Goal: Task Accomplishment & Management: Manage account settings

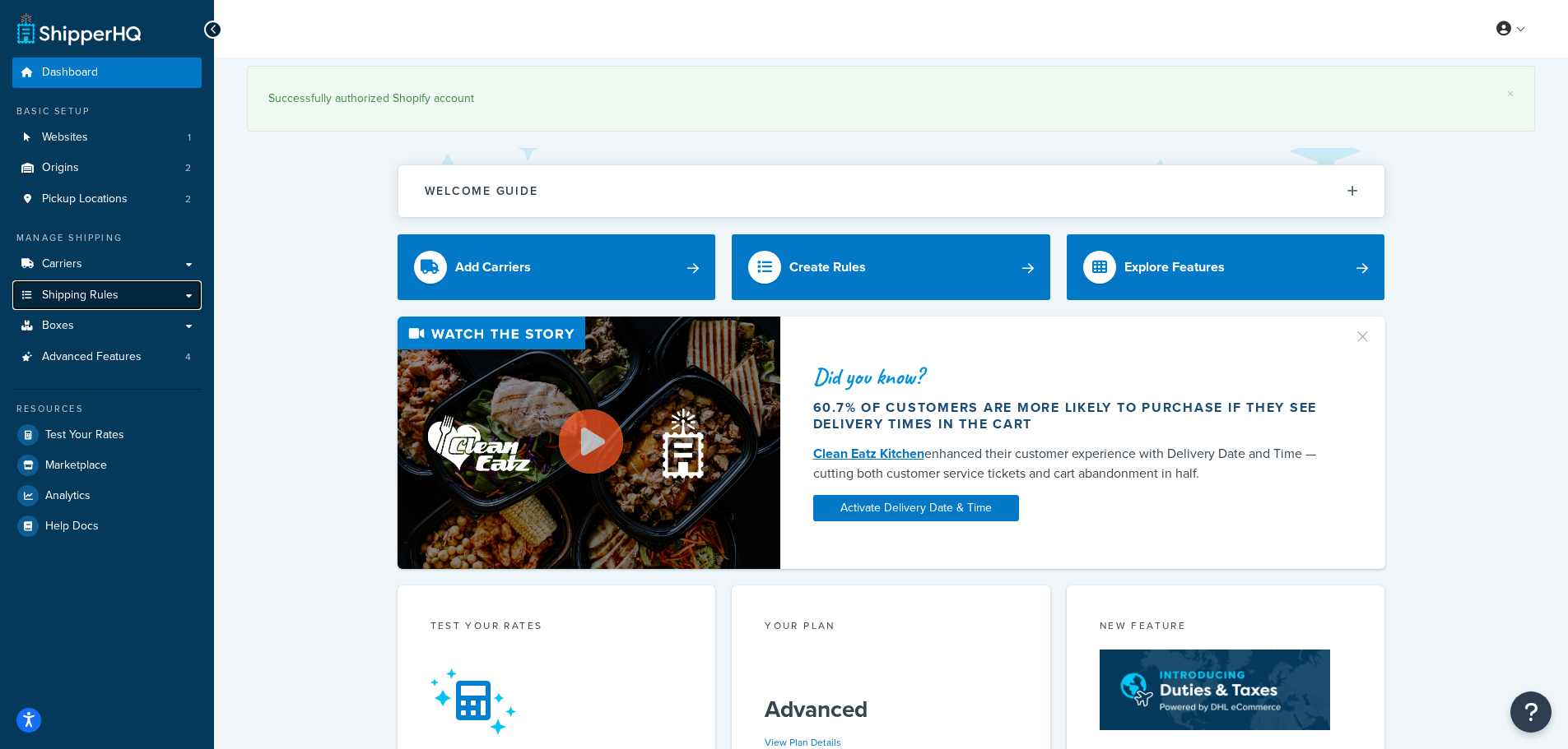
click at [72, 299] on span "Shipping Rules" at bounding box center [80, 296] width 76 height 14
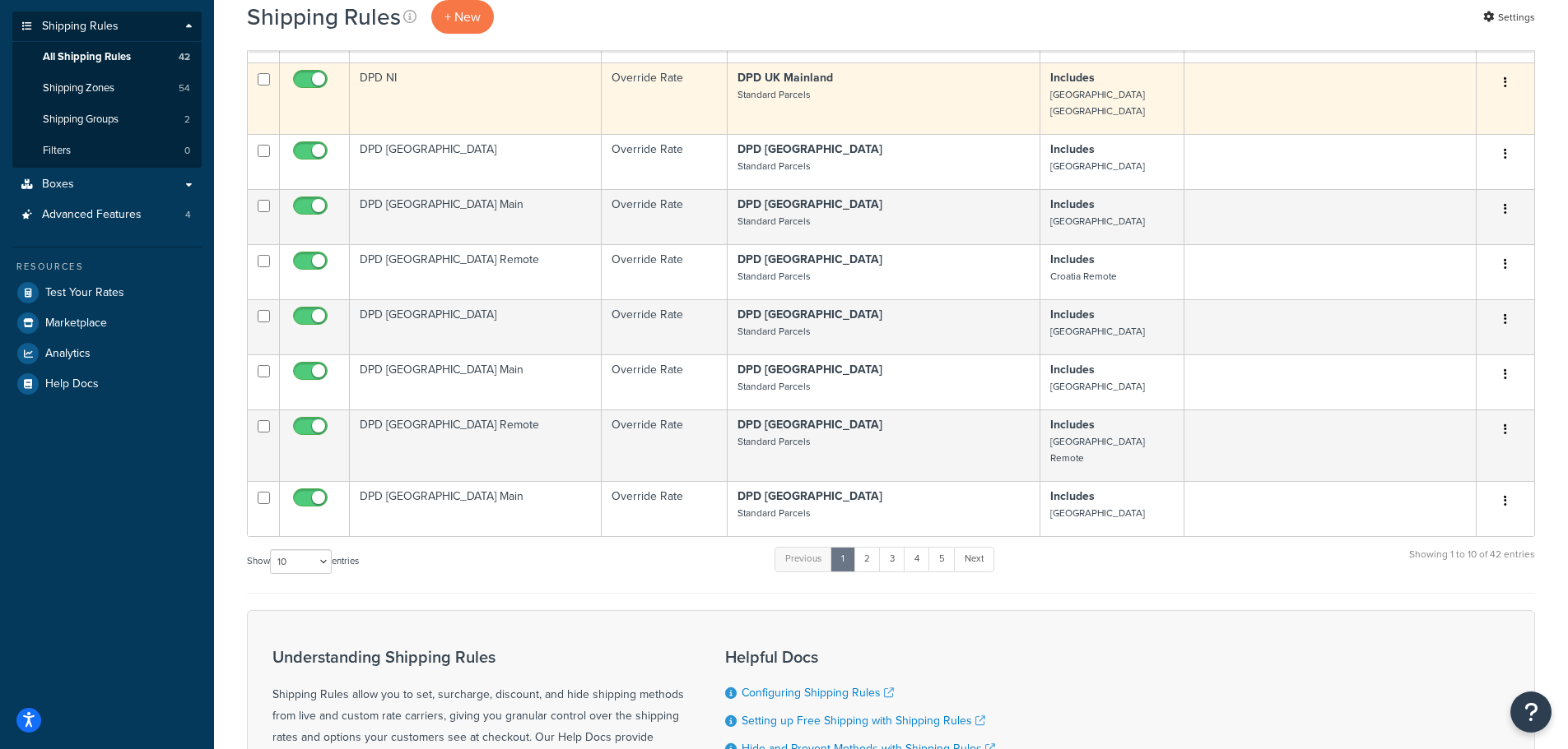
scroll to position [246, 0]
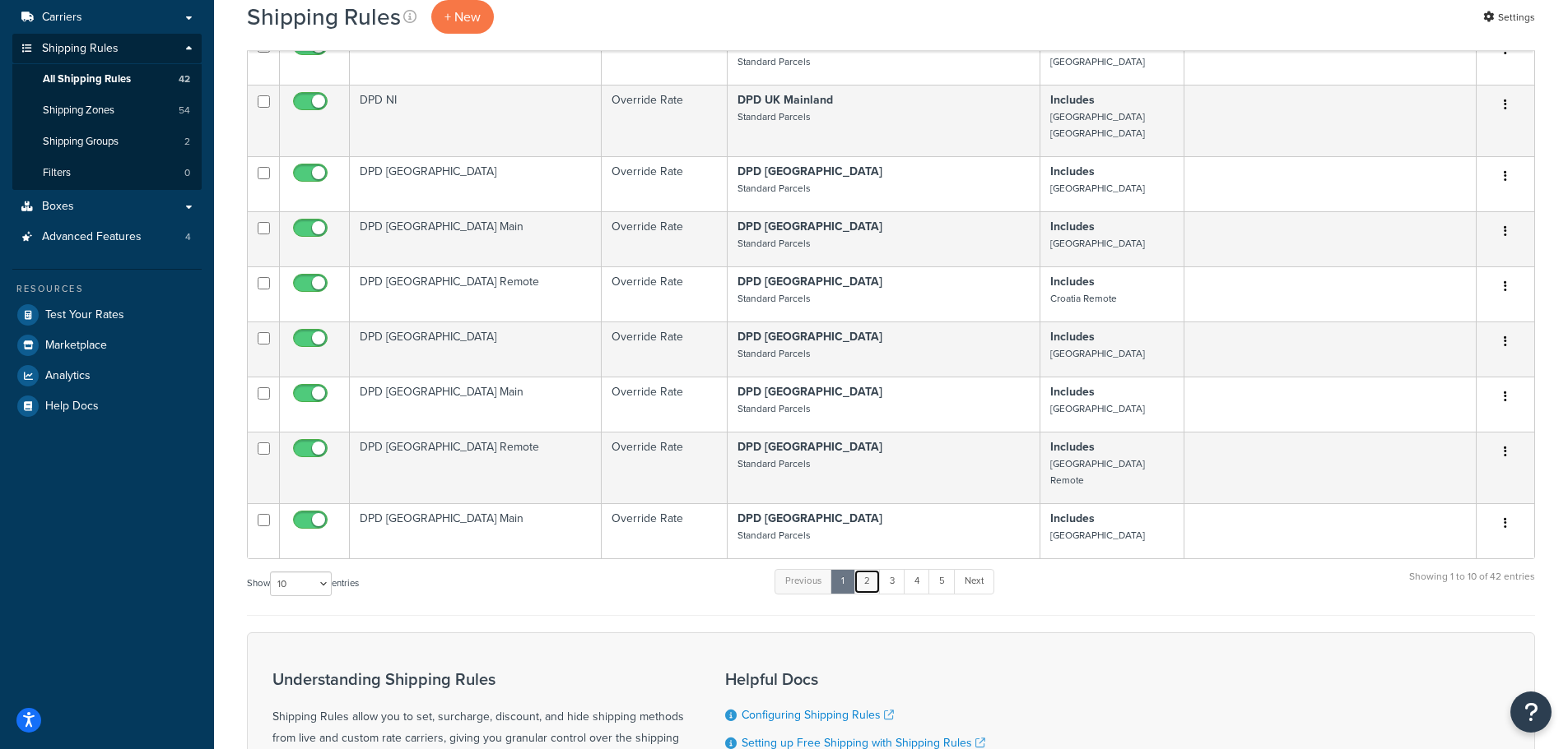
click at [870, 569] on link "2" at bounding box center [867, 581] width 27 height 25
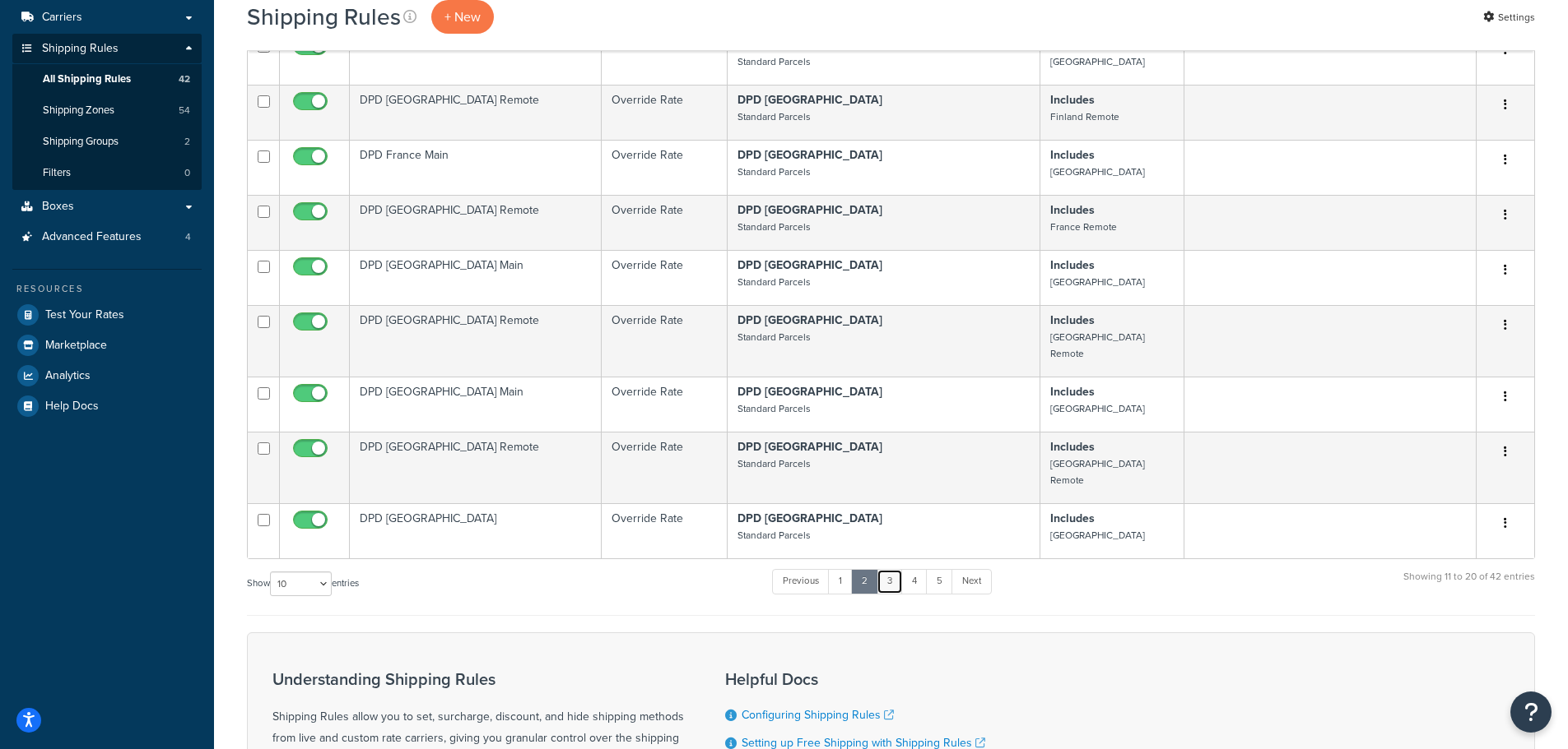
click at [896, 569] on link "3" at bounding box center [890, 581] width 26 height 25
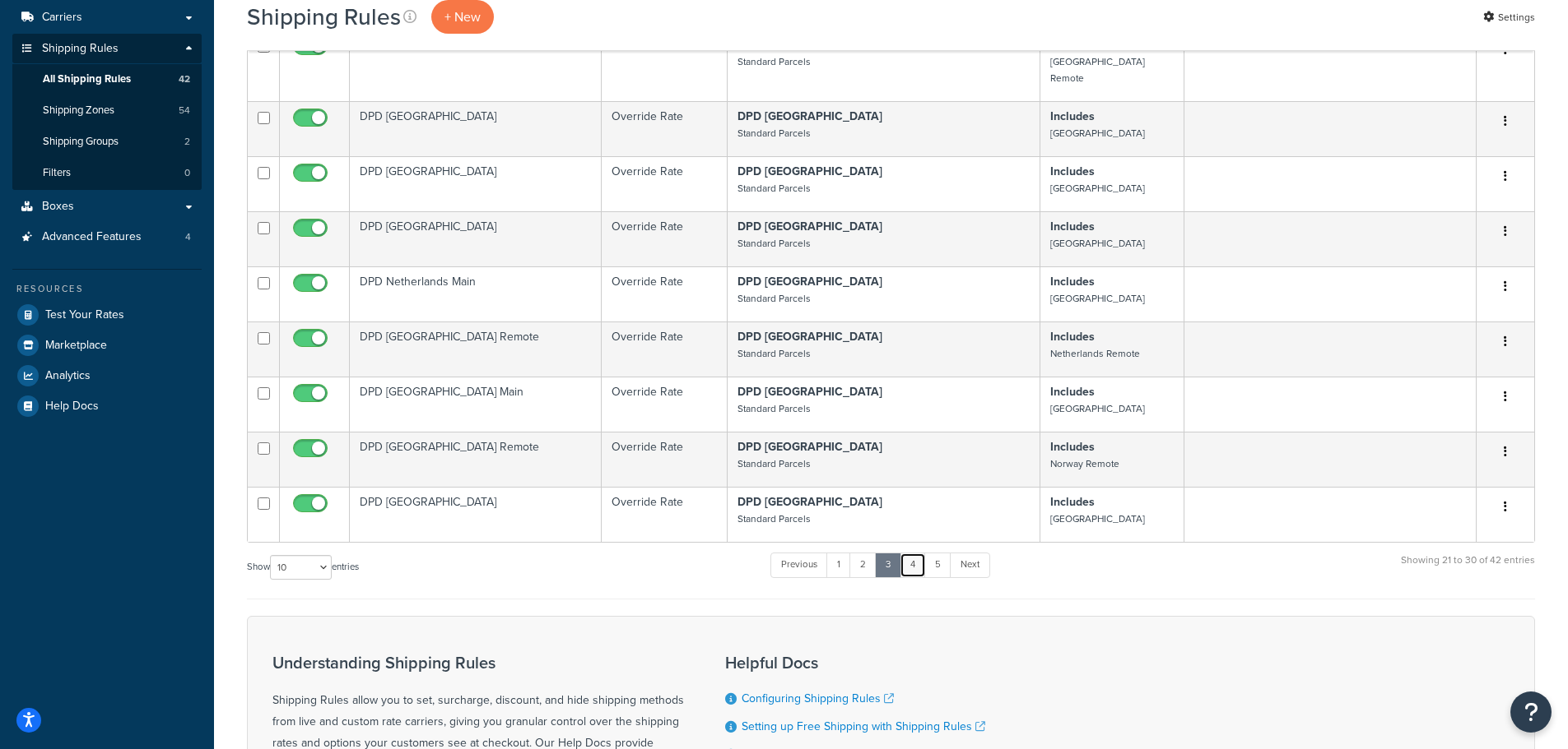
click at [922, 553] on link "4" at bounding box center [913, 565] width 26 height 25
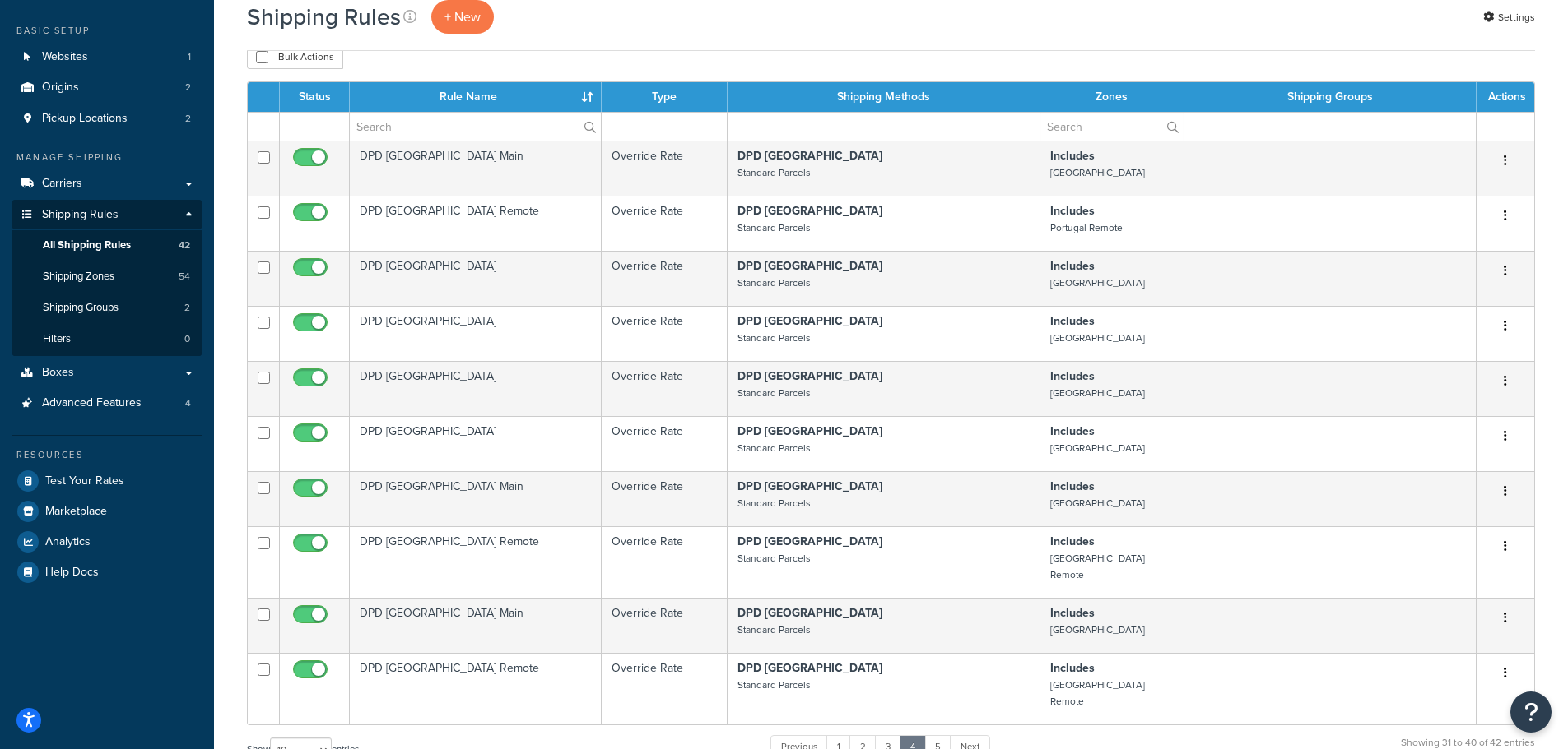
scroll to position [0, 0]
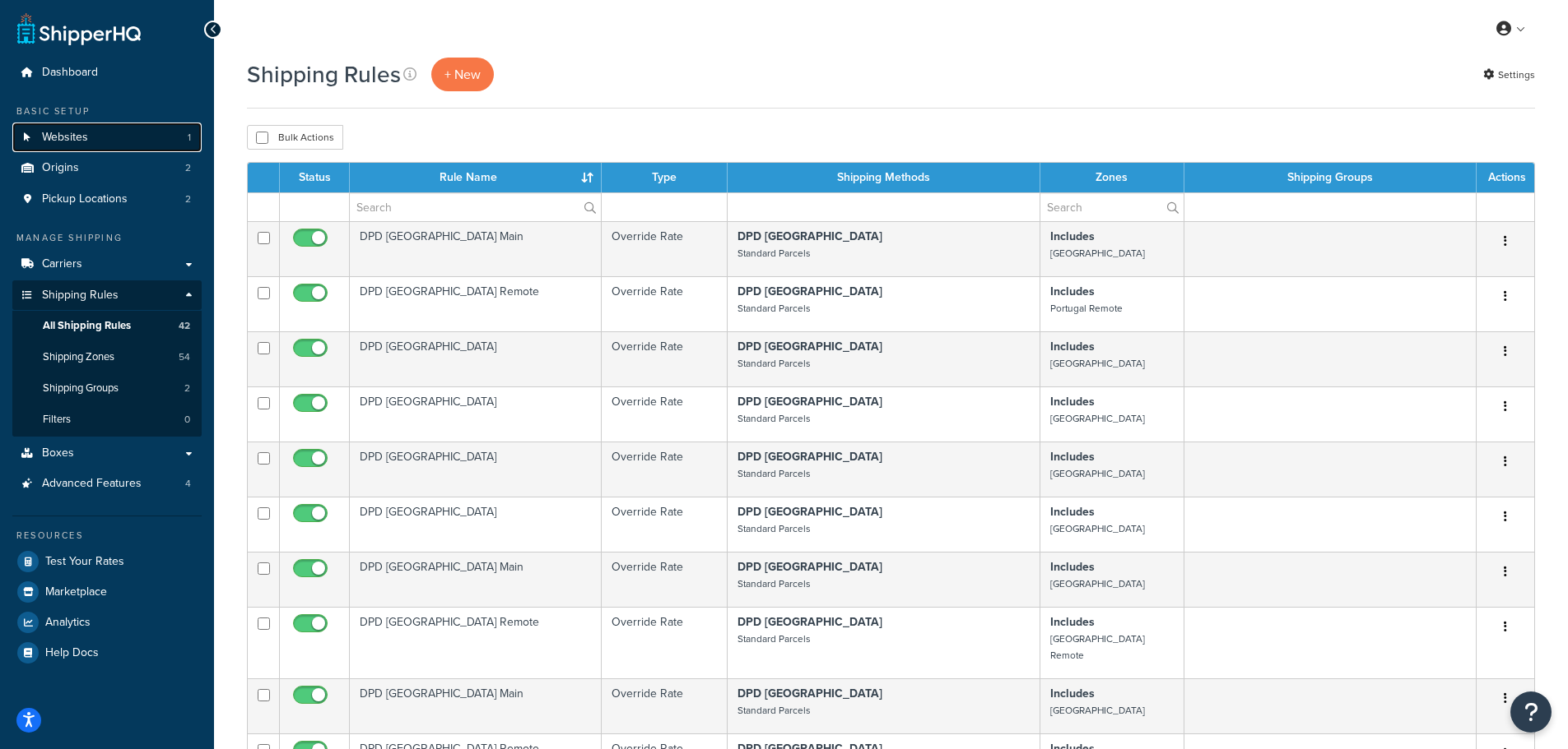
click at [73, 126] on link "Websites 1" at bounding box center [107, 138] width 190 height 31
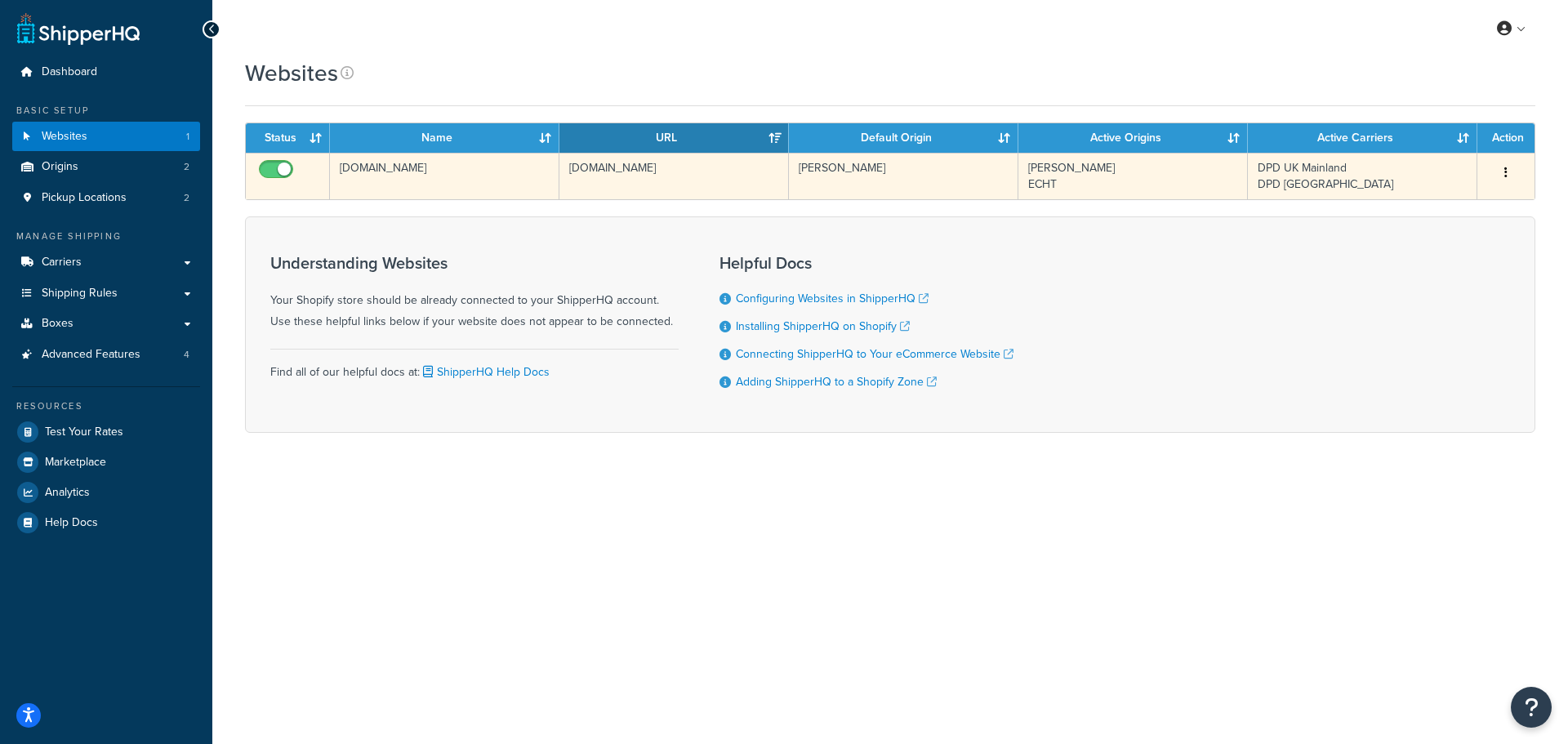
click at [418, 165] on td "[DOMAIN_NAME]" at bounding box center [445, 175] width 230 height 46
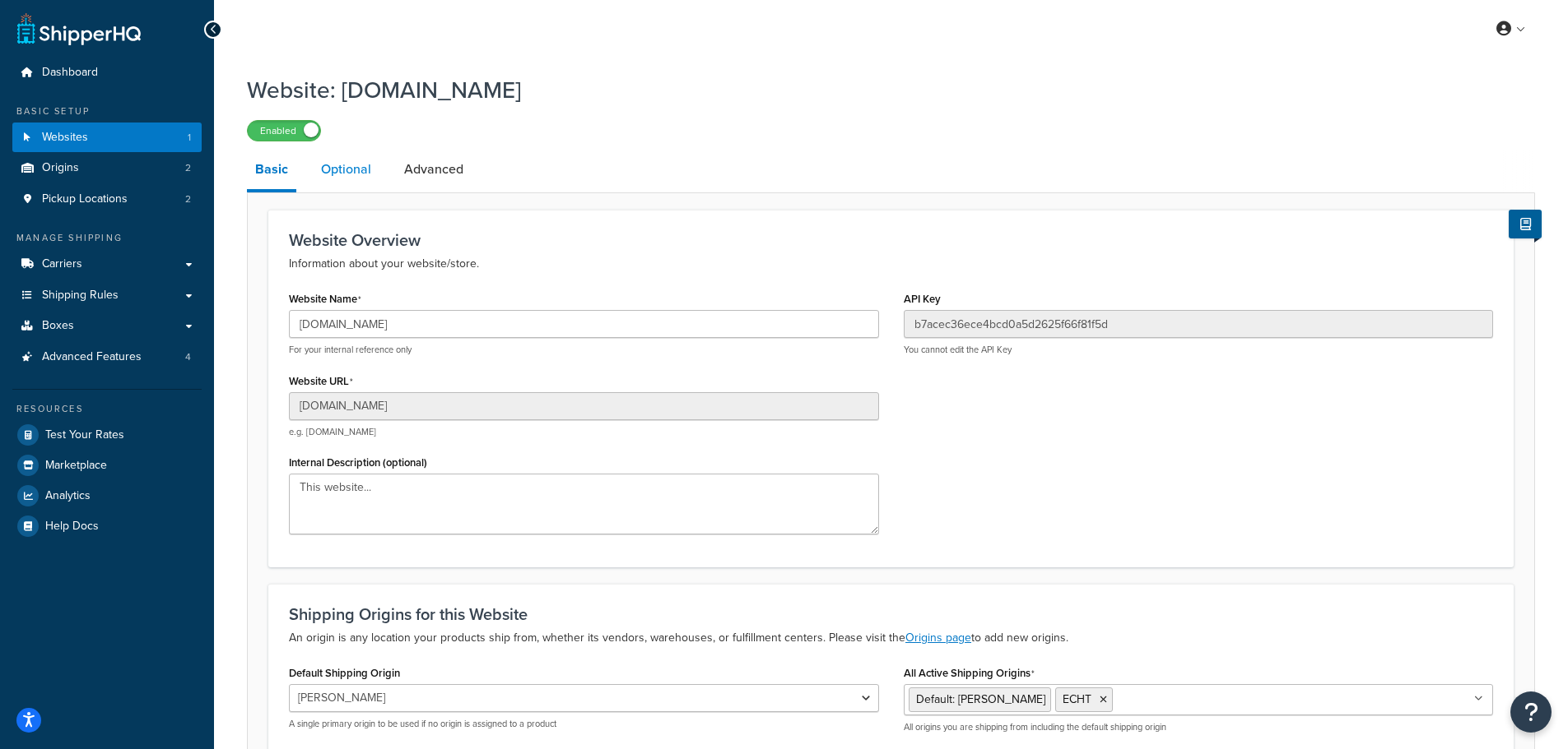
click at [362, 168] on link "Optional" at bounding box center [346, 169] width 67 height 39
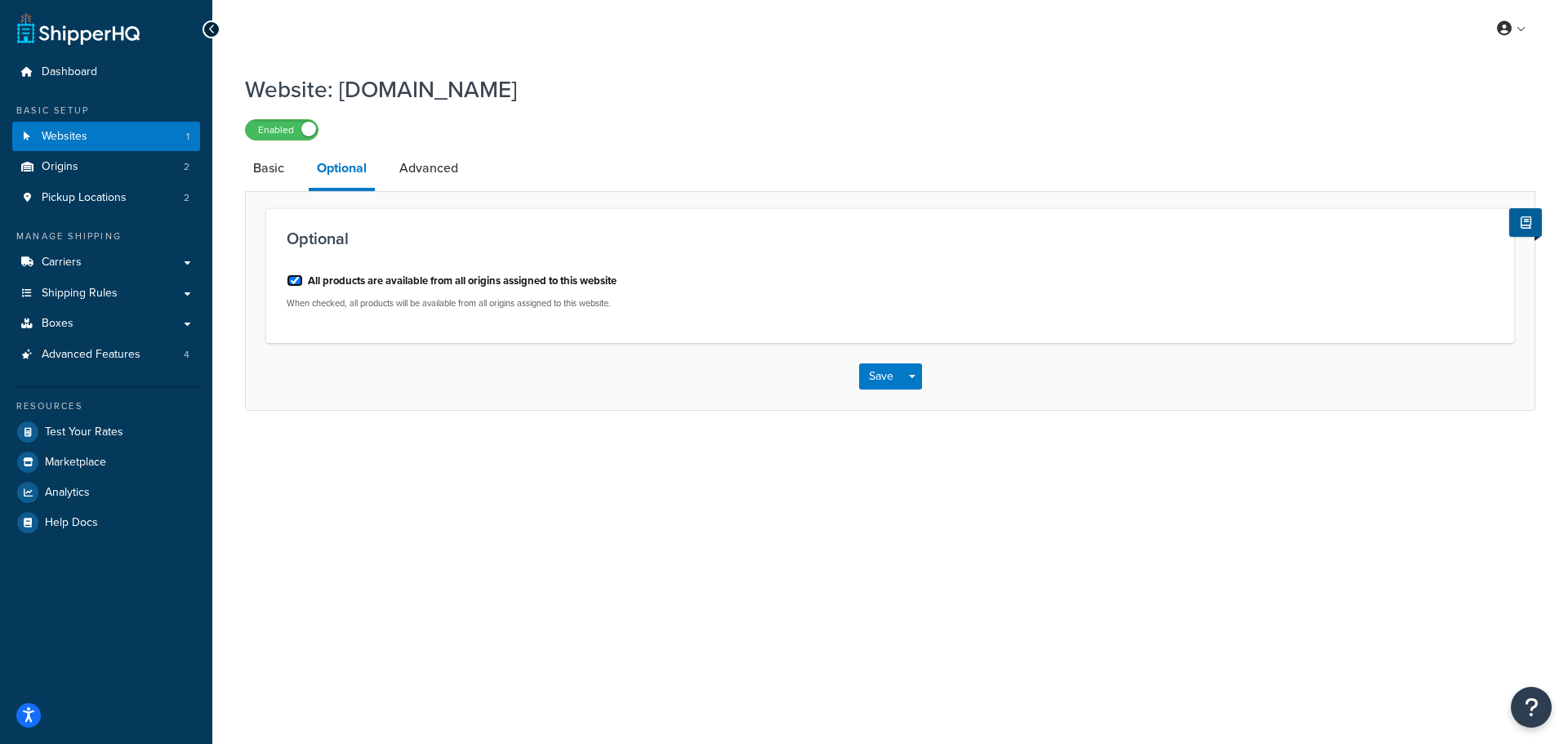
click at [294, 277] on input "All products are available from all origins assigned to this website" at bounding box center [294, 281] width 17 height 12
checkbox input "false"
click at [874, 375] on button "Save" at bounding box center [881, 376] width 44 height 26
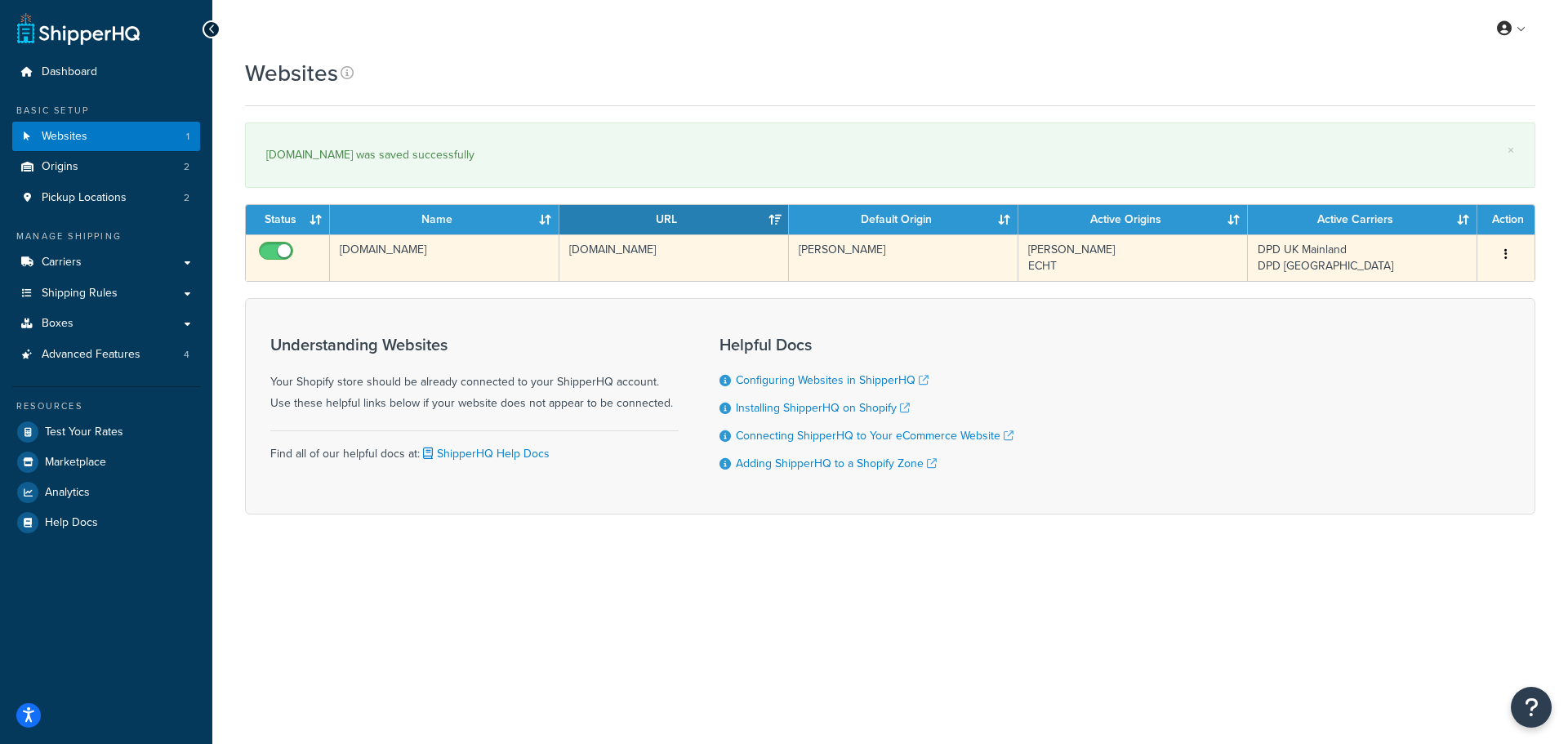
click at [458, 263] on td "[DOMAIN_NAME]" at bounding box center [445, 257] width 230 height 46
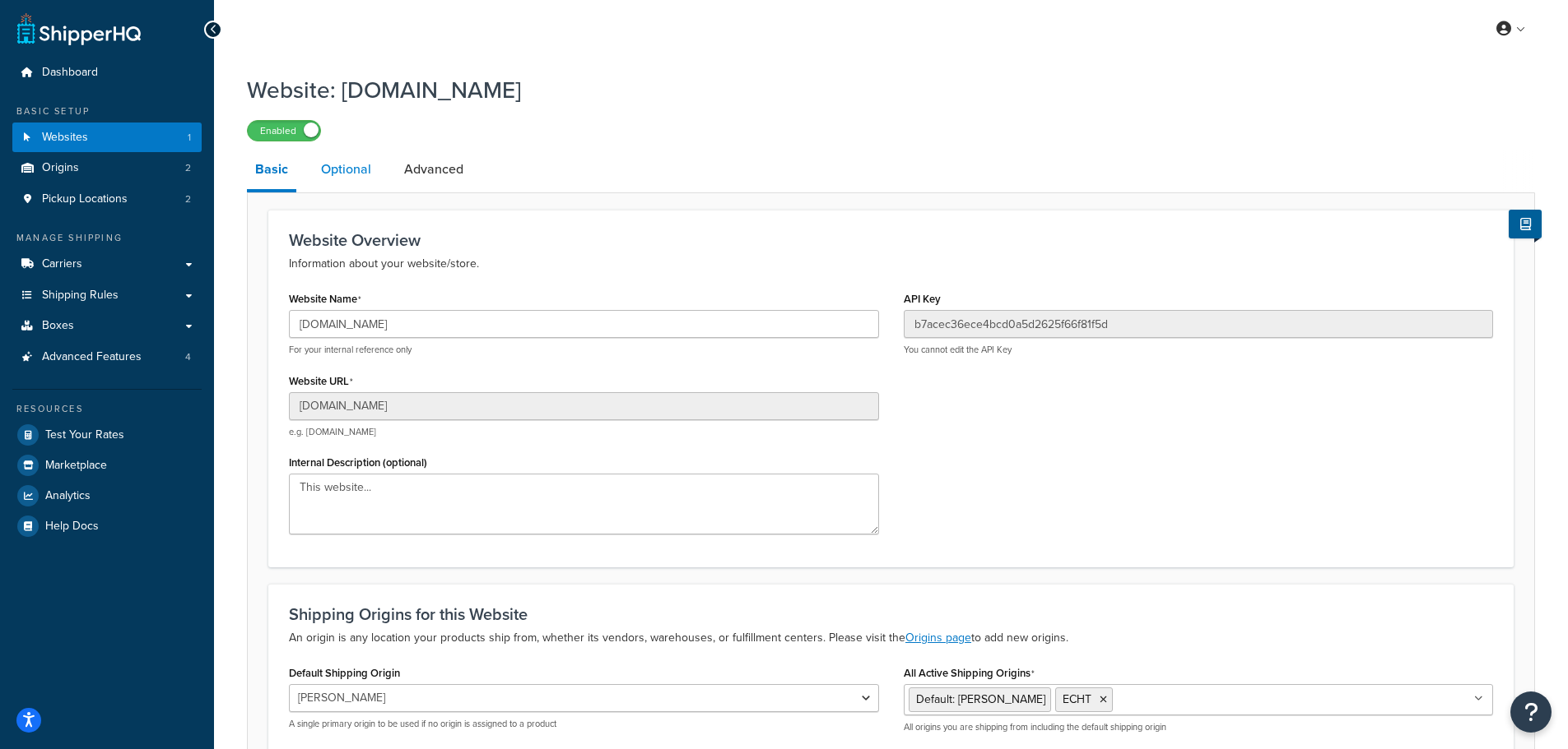
click at [352, 174] on link "Optional" at bounding box center [346, 169] width 67 height 39
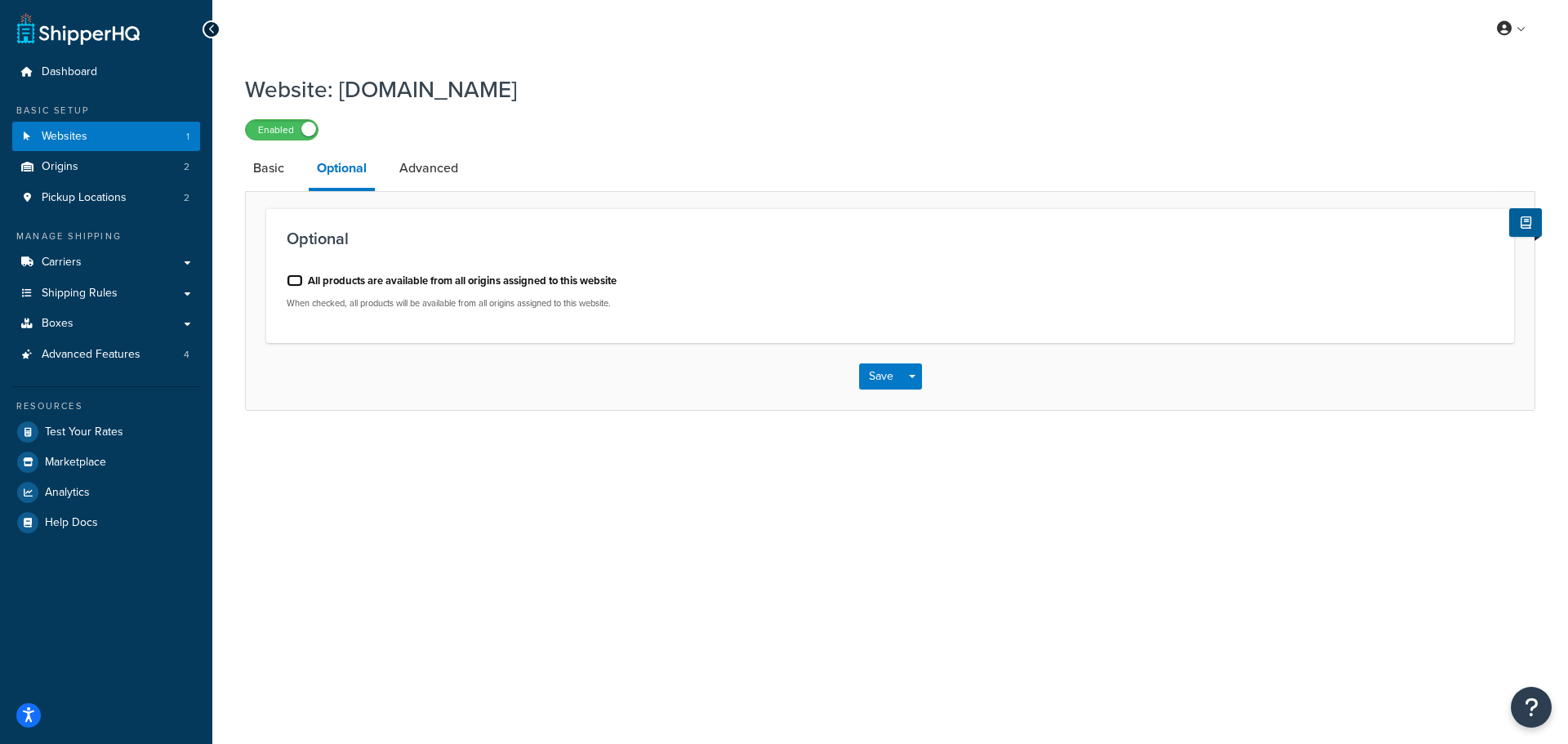
click at [294, 280] on input "All products are available from all origins assigned to this website" at bounding box center [294, 281] width 17 height 12
checkbox input "true"
click at [872, 375] on button "Save" at bounding box center [881, 376] width 44 height 26
